Goal: Find specific page/section: Find specific page/section

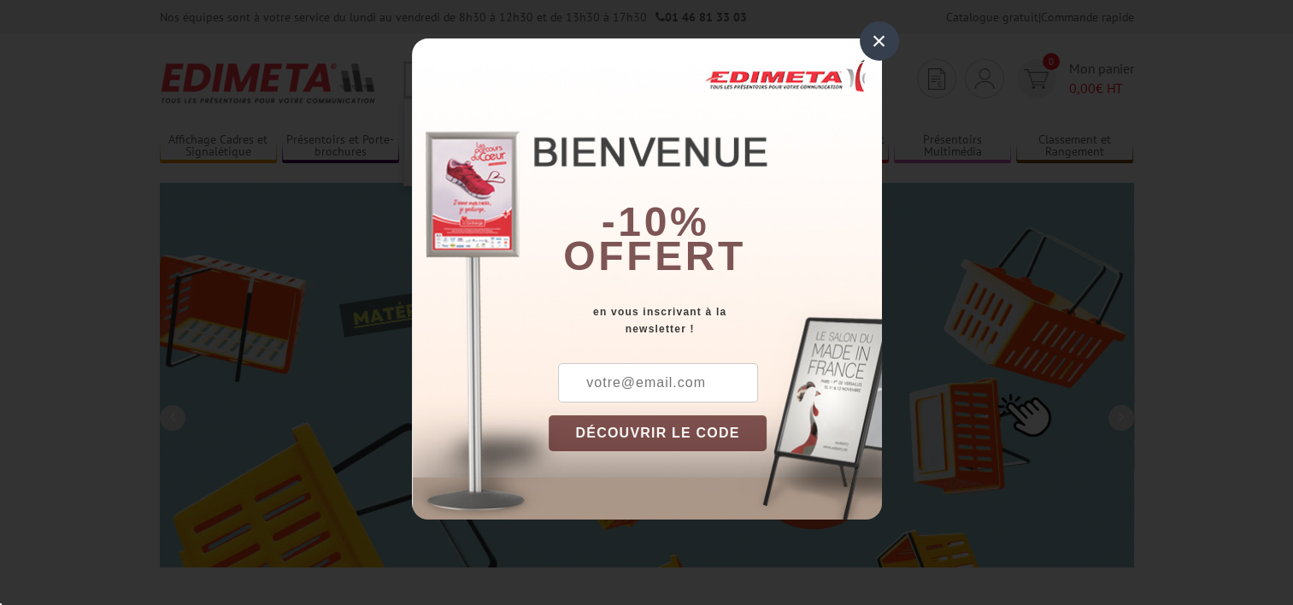
click at [885, 32] on div "×" at bounding box center [879, 40] width 39 height 39
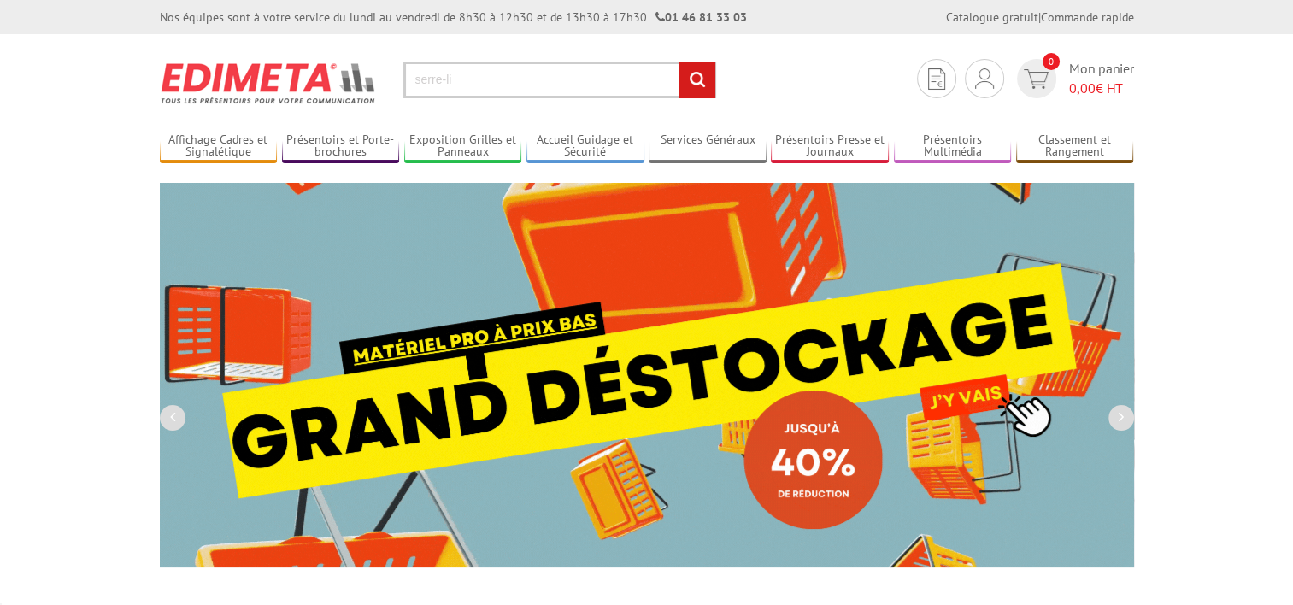
click at [468, 82] on input "serre-li" at bounding box center [559, 80] width 313 height 37
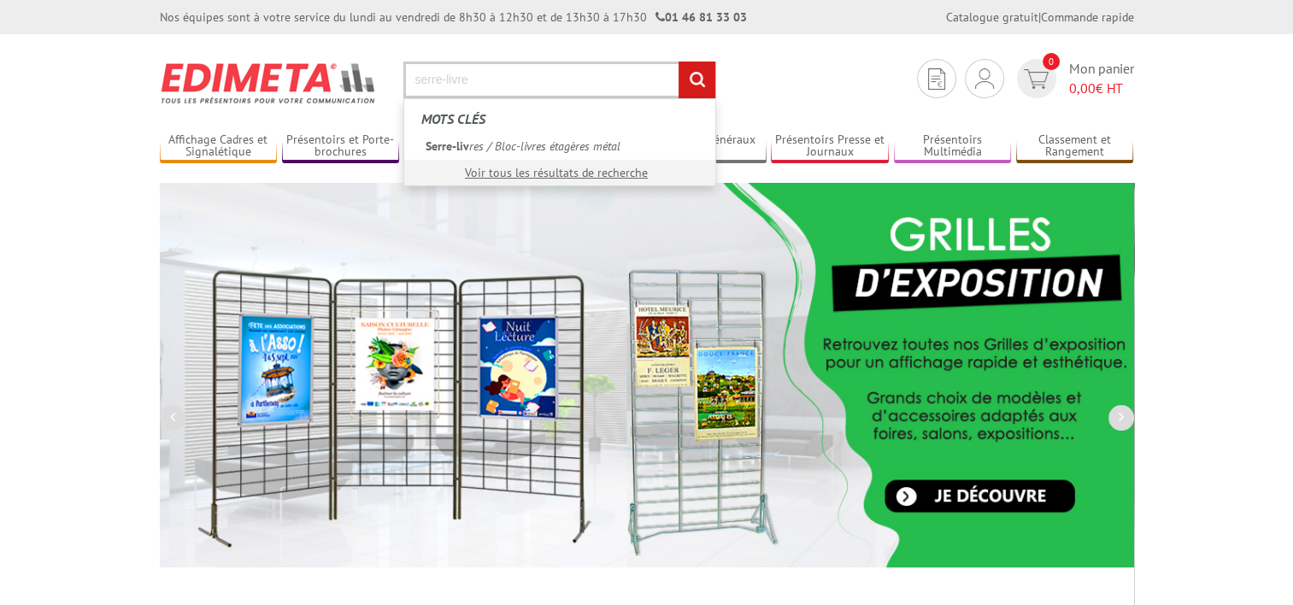
type input "serre-livre"
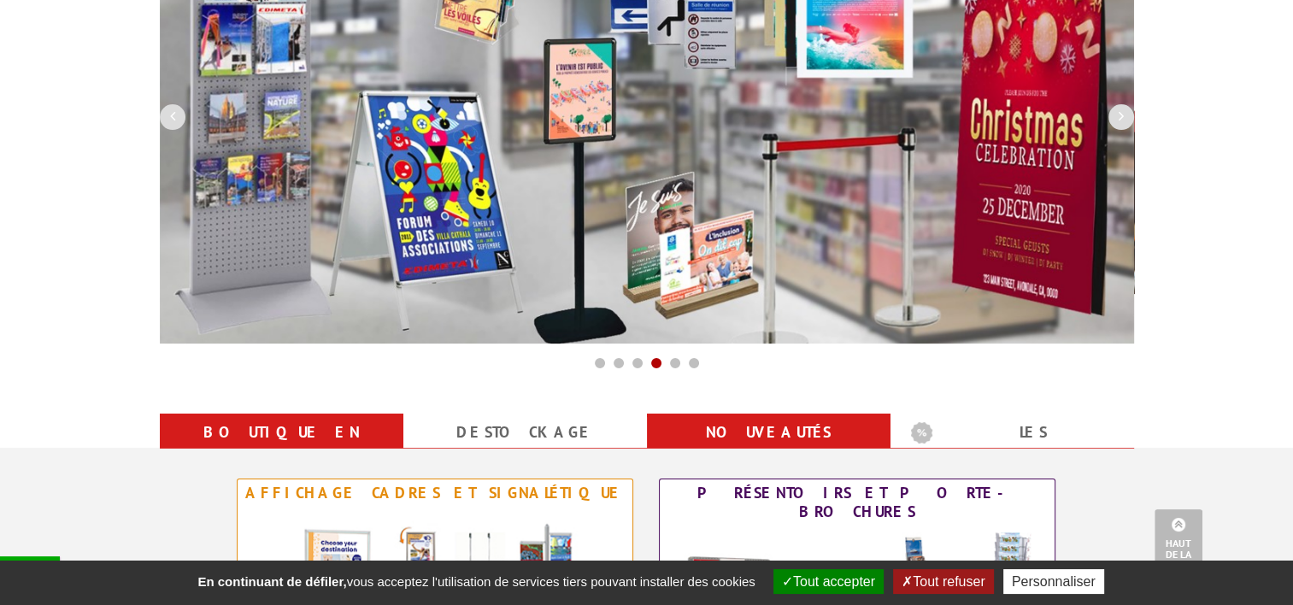
scroll to position [16, 0]
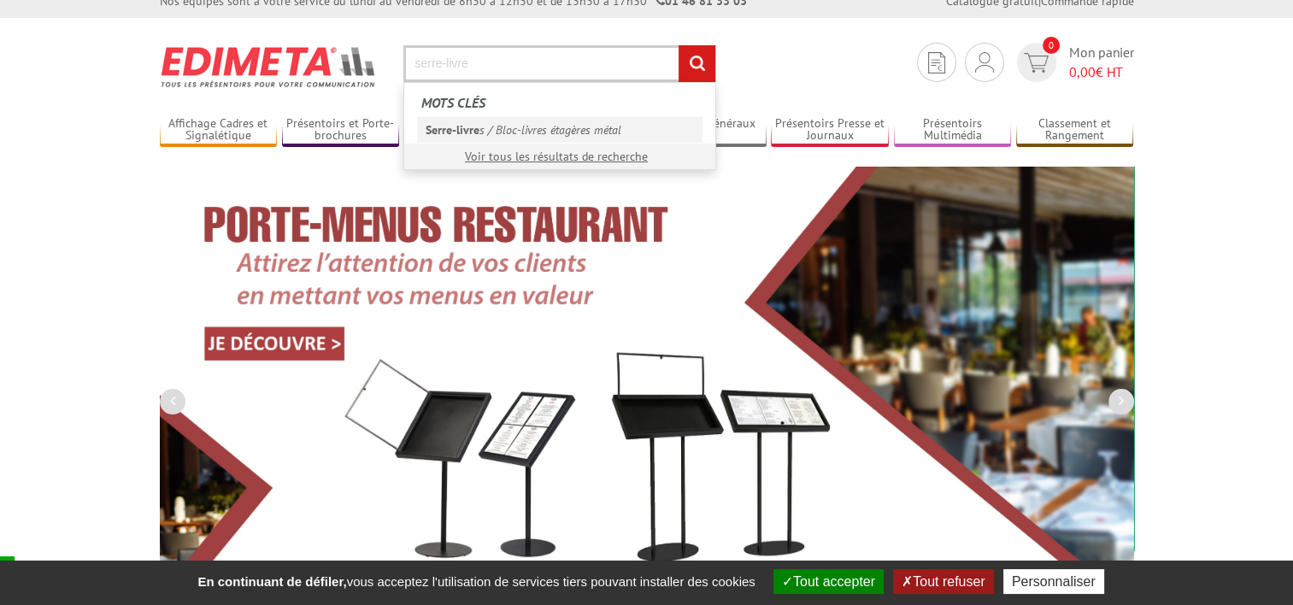
click at [483, 124] on link "Serre-livre s / Bloc-livres étagères métal" at bounding box center [559, 130] width 285 height 26
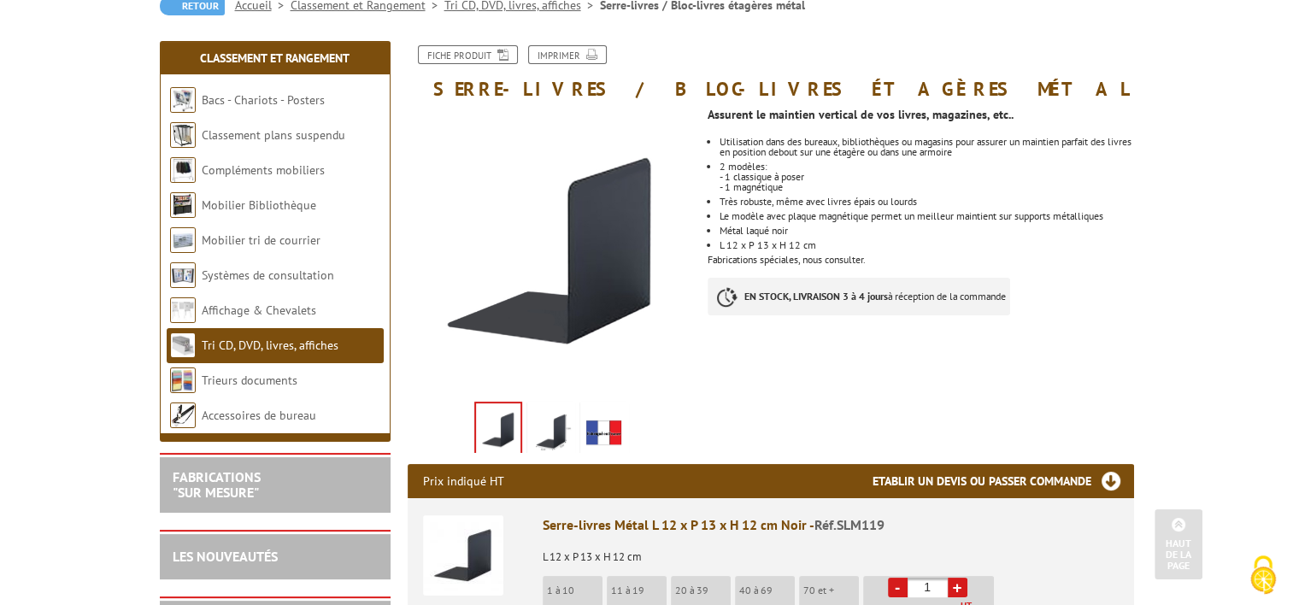
scroll to position [171, 0]
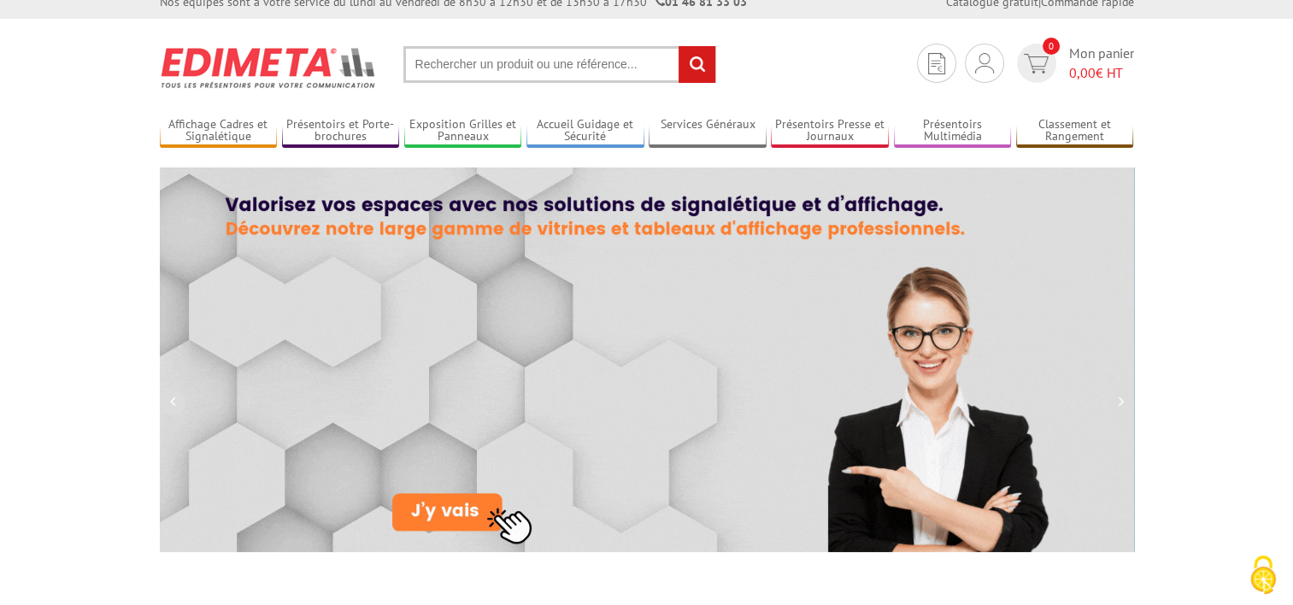
click at [489, 66] on input "text" at bounding box center [559, 64] width 313 height 37
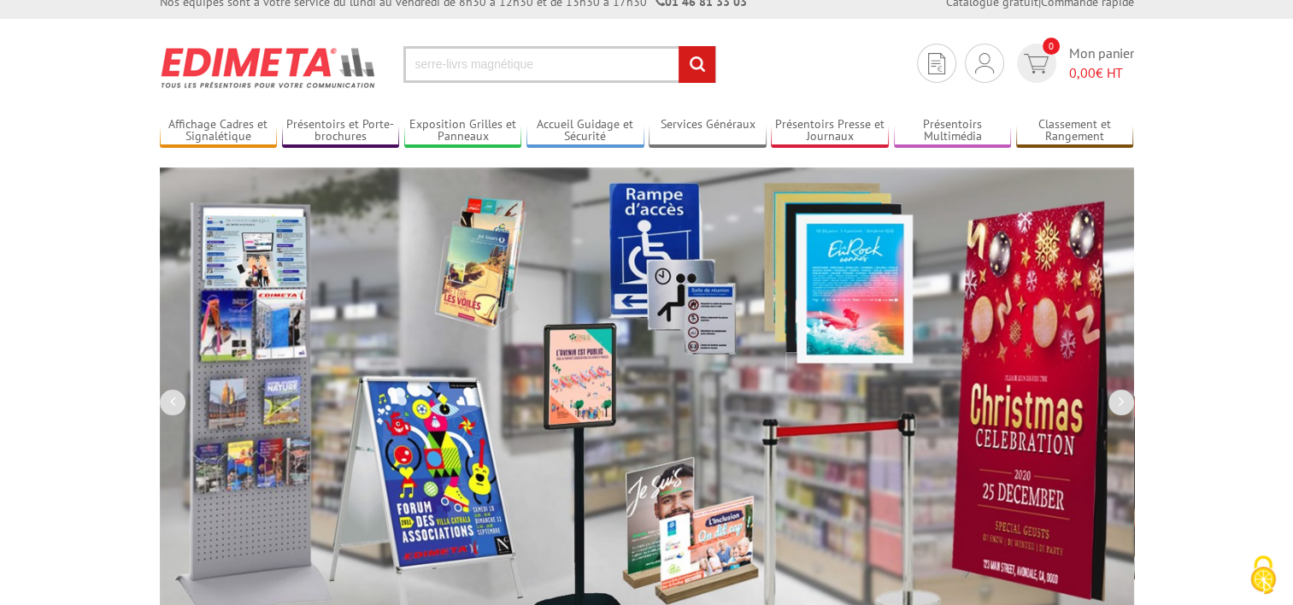
click at [462, 63] on input "serre-livrs magnétique" at bounding box center [559, 64] width 313 height 37
type input "serre-livres magnétique"
click at [697, 63] on input "rechercher" at bounding box center [696, 64] width 37 height 37
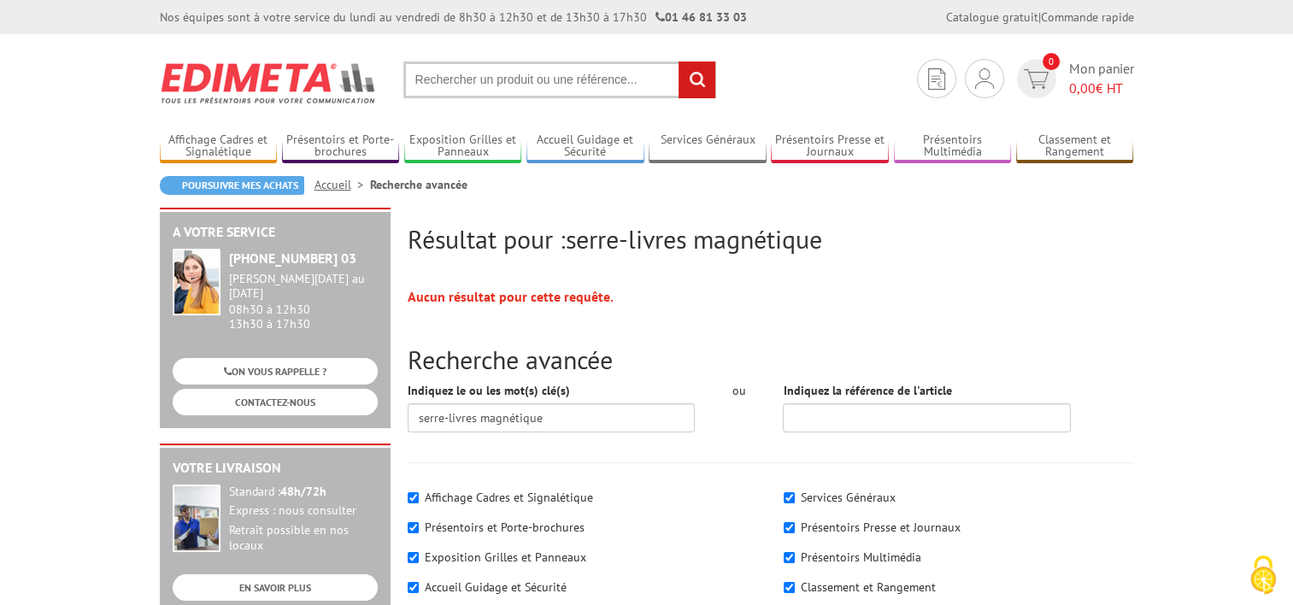
click at [486, 79] on input "text" at bounding box center [559, 80] width 313 height 37
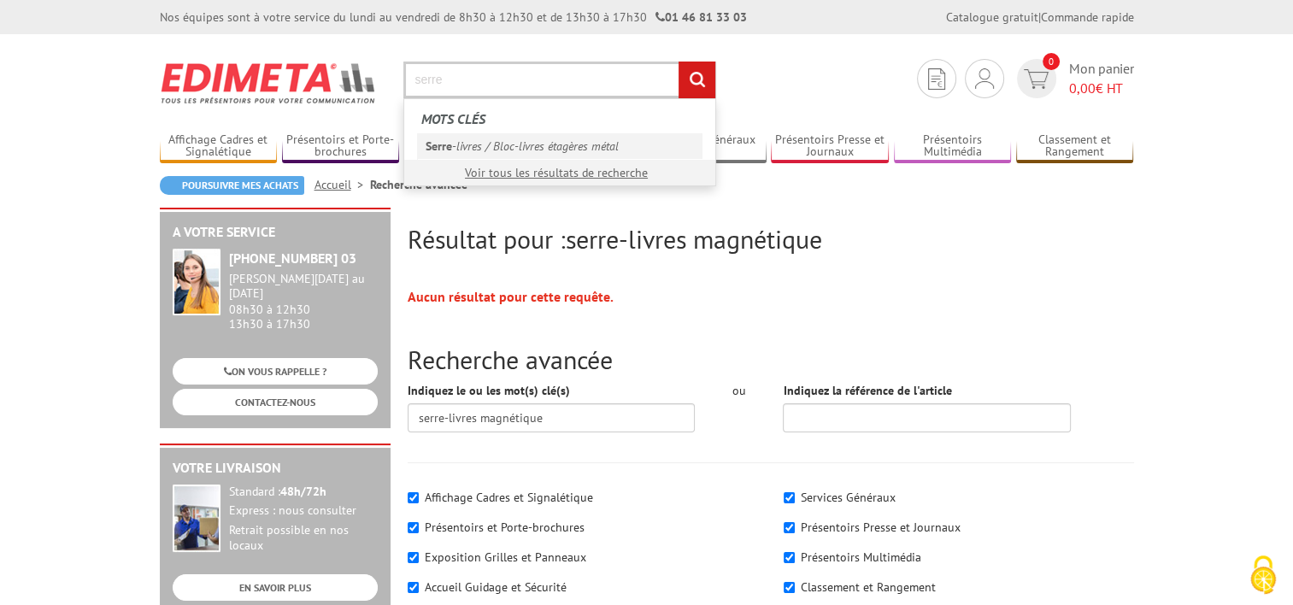
type input "serre"
click at [482, 143] on link "Serre -livres / Bloc-livres étagères métal" at bounding box center [559, 146] width 285 height 26
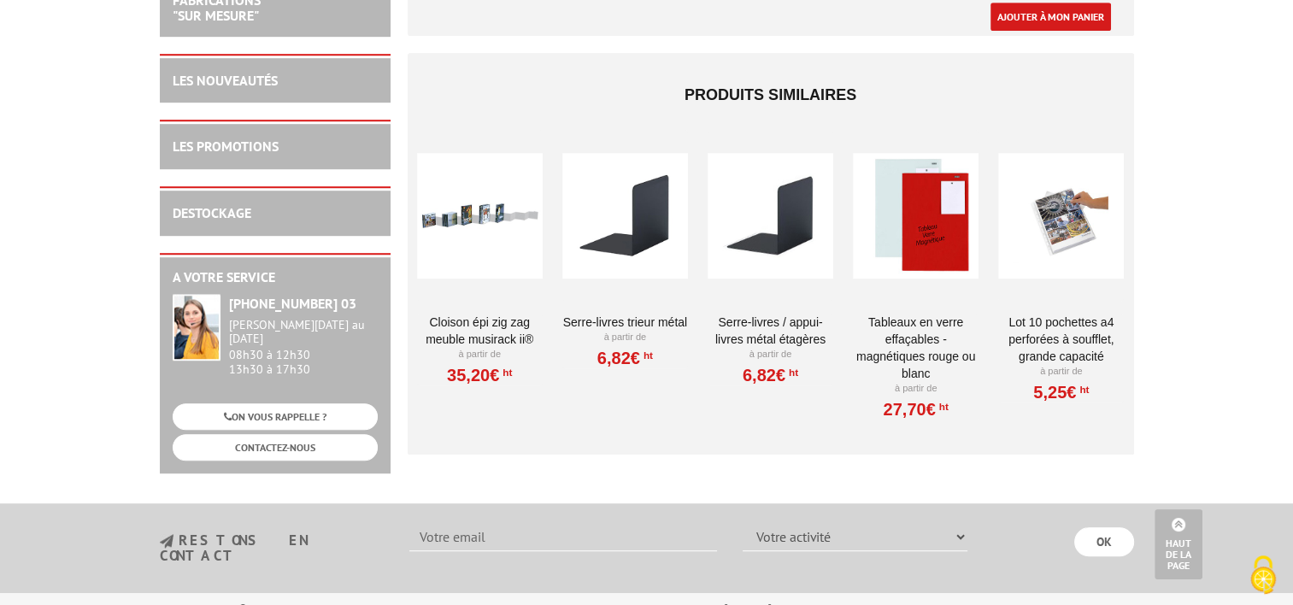
scroll to position [1025, 0]
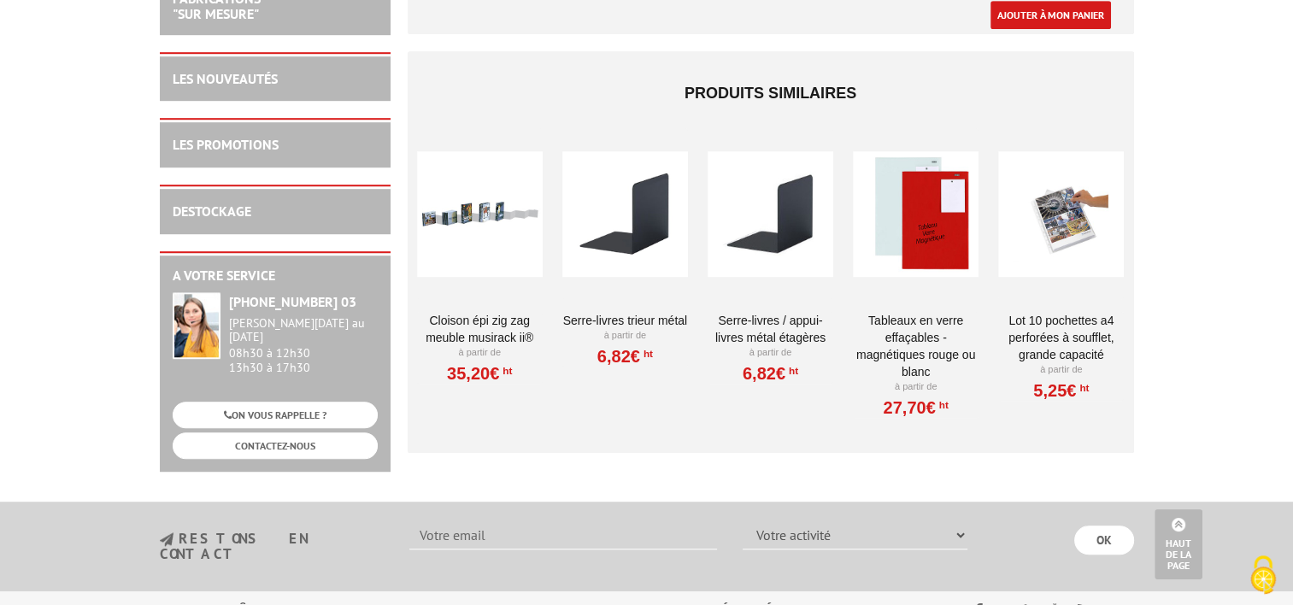
click at [640, 314] on link "Serre-livres trieur métal" at bounding box center [625, 320] width 126 height 17
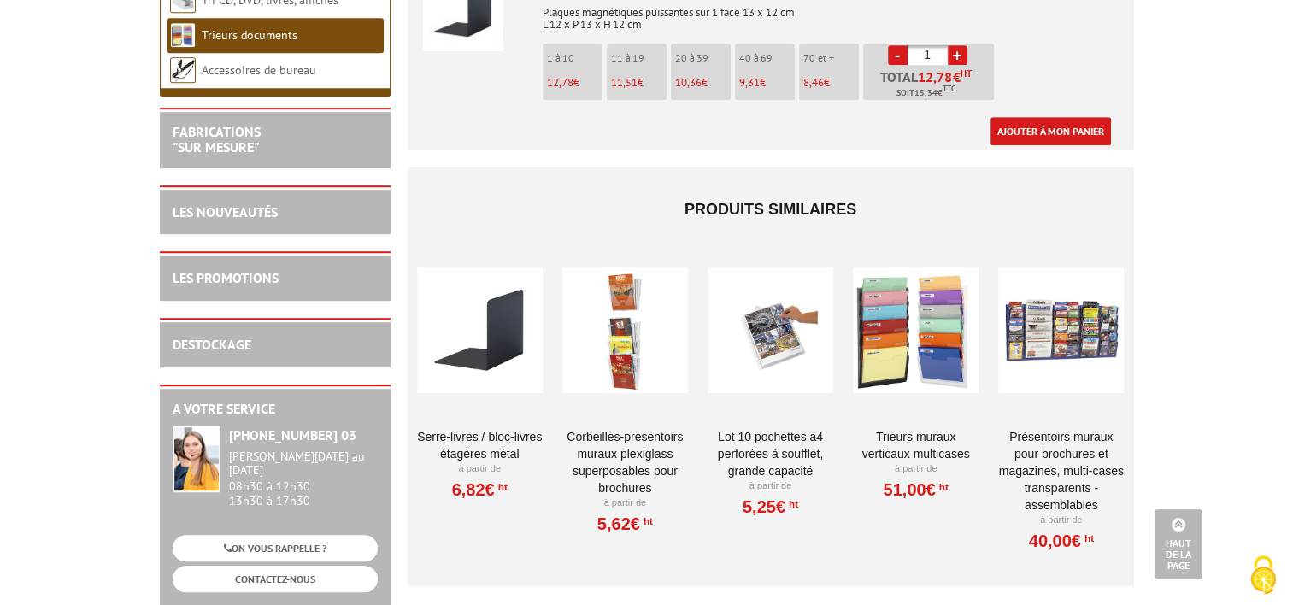
scroll to position [940, 0]
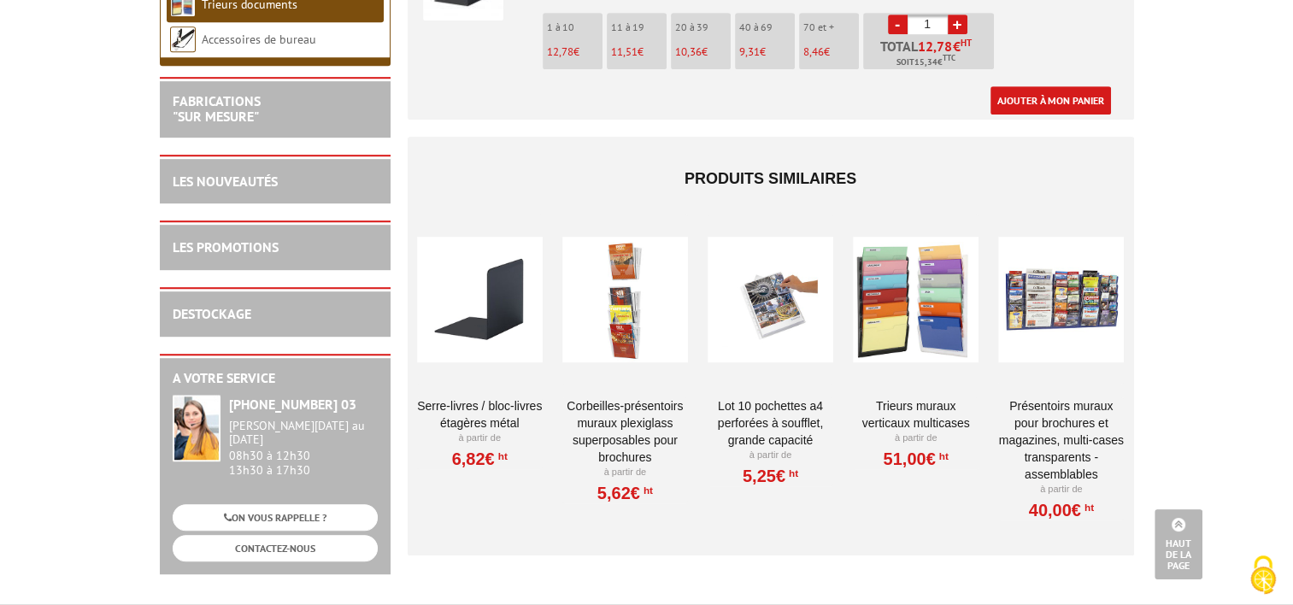
click at [455, 397] on link "Serre-livres / Bloc-livres étagères métal" at bounding box center [480, 414] width 126 height 34
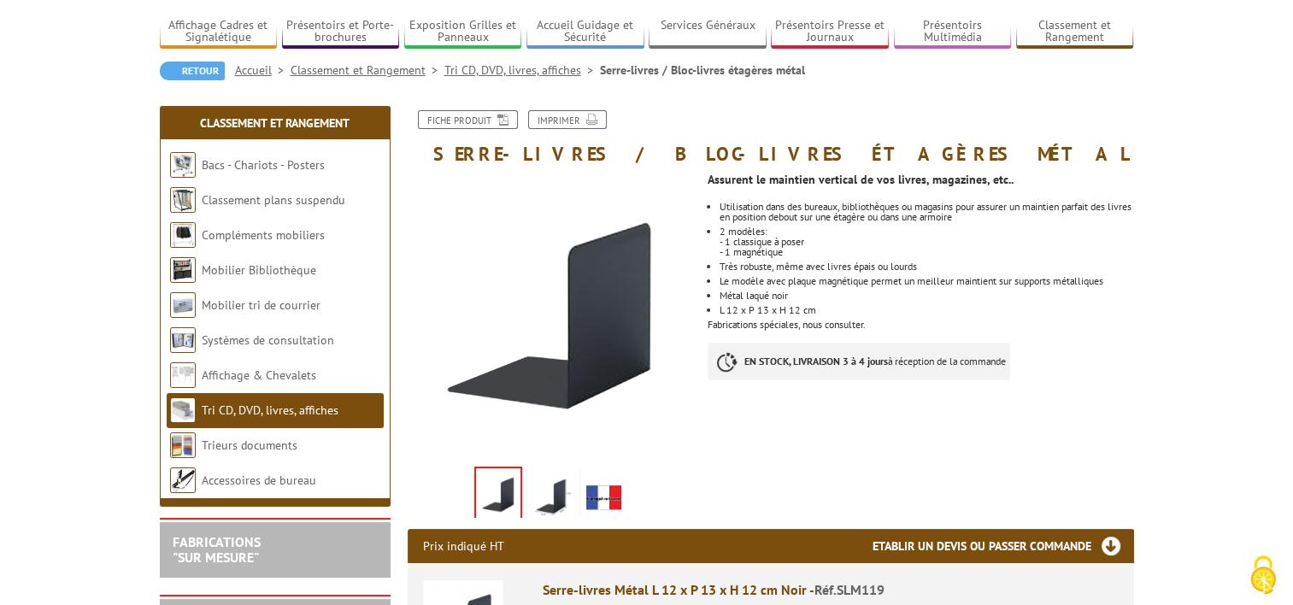
scroll to position [85, 0]
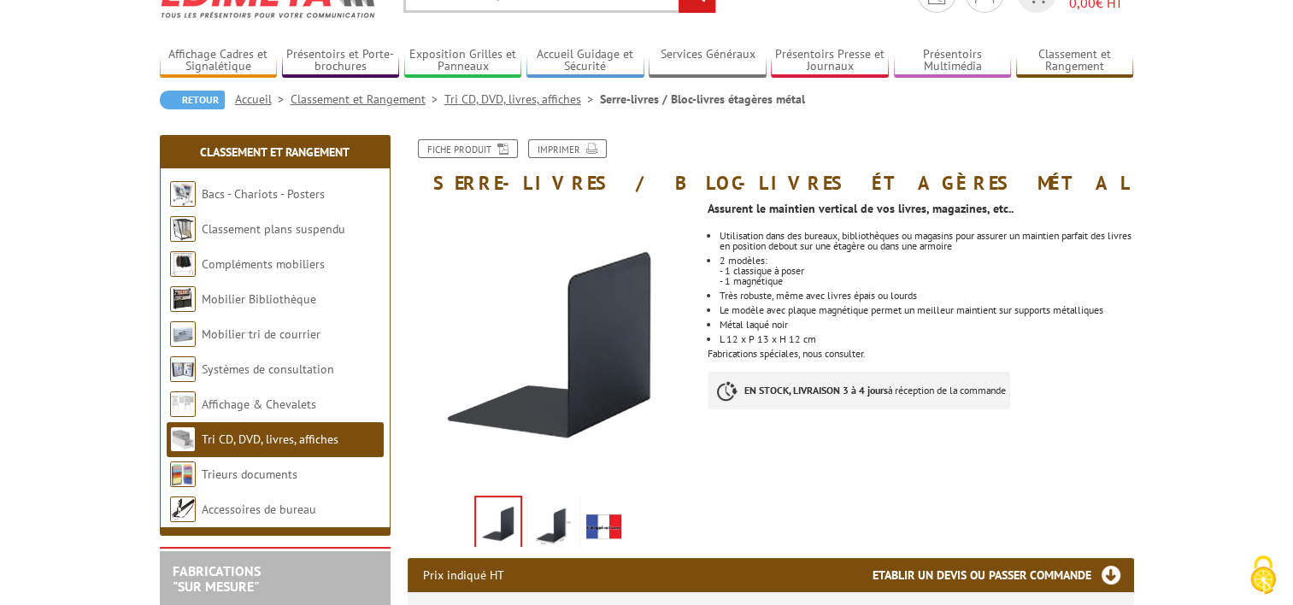
click at [226, 441] on link "Tri CD, DVD, livres, affiches" at bounding box center [270, 438] width 137 height 15
